Goal: Find specific page/section: Find specific page/section

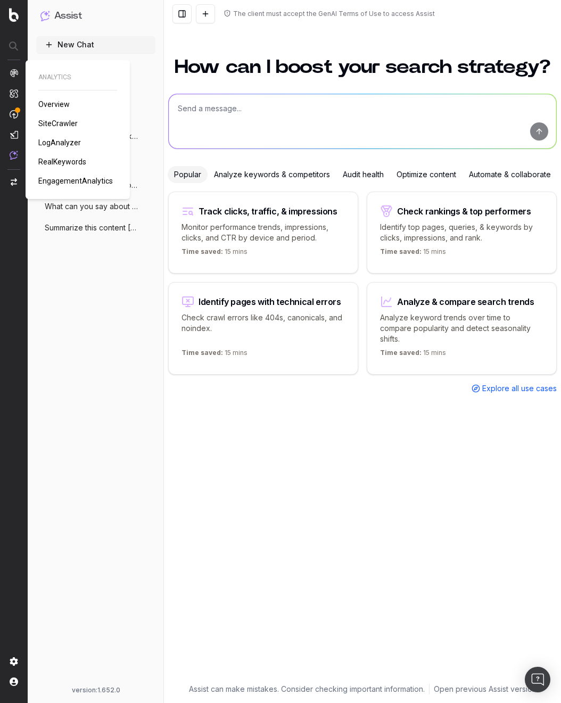
click at [14, 95] on img at bounding box center [14, 93] width 9 height 9
